Goal: Transaction & Acquisition: Purchase product/service

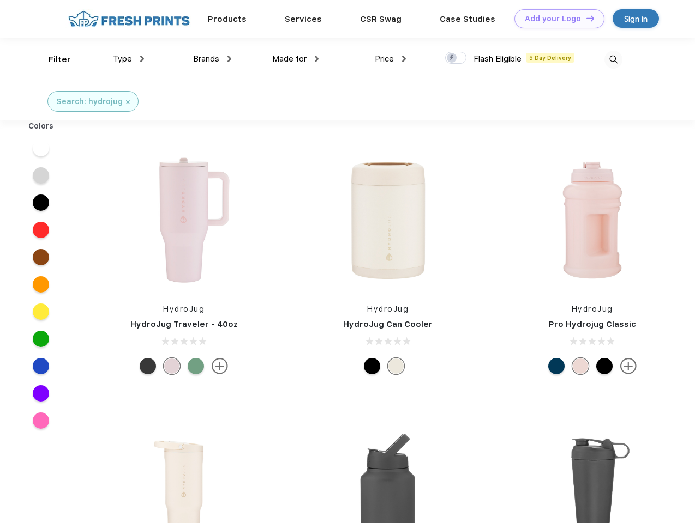
click at [555, 19] on link "Add your Logo Design Tool" at bounding box center [559, 18] width 90 height 19
click at [0, 0] on div "Design Tool" at bounding box center [0, 0] width 0 height 0
click at [585, 18] on link "Add your Logo Design Tool" at bounding box center [559, 18] width 90 height 19
click at [52, 59] on div "Filter" at bounding box center [60, 59] width 22 height 13
click at [129, 59] on span "Type" at bounding box center [122, 59] width 19 height 10
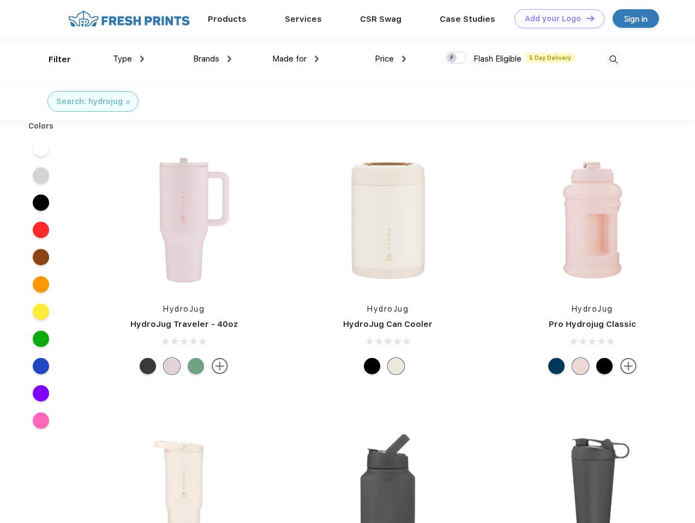
click at [212, 59] on span "Brands" at bounding box center [206, 59] width 26 height 10
click at [295, 59] on span "Made for" at bounding box center [289, 59] width 34 height 10
click at [390, 59] on span "Price" at bounding box center [384, 59] width 19 height 10
click at [456, 58] on div at bounding box center [455, 58] width 21 height 12
click at [452, 58] on input "checkbox" at bounding box center [448, 54] width 7 height 7
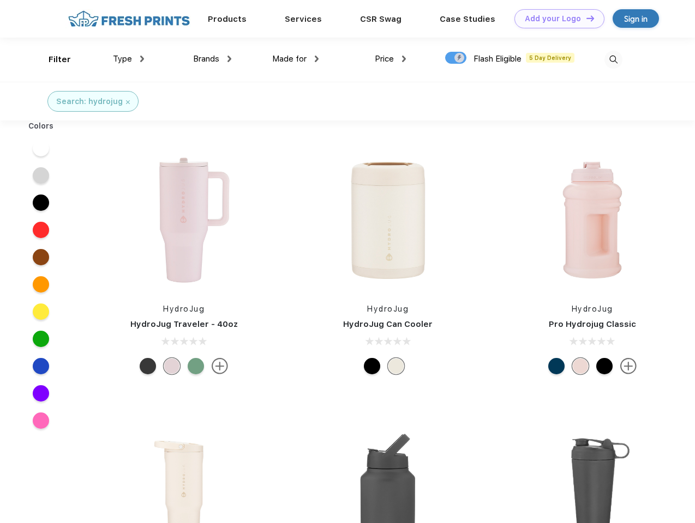
click at [613, 59] on img at bounding box center [613, 60] width 18 height 18
